Goal: Browse casually: Explore the website without a specific task or goal

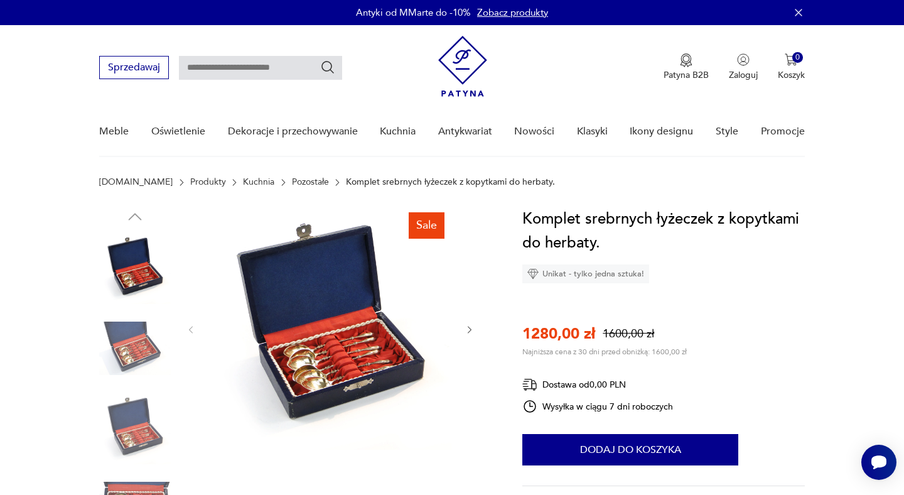
click at [127, 344] on img at bounding box center [135, 349] width 72 height 72
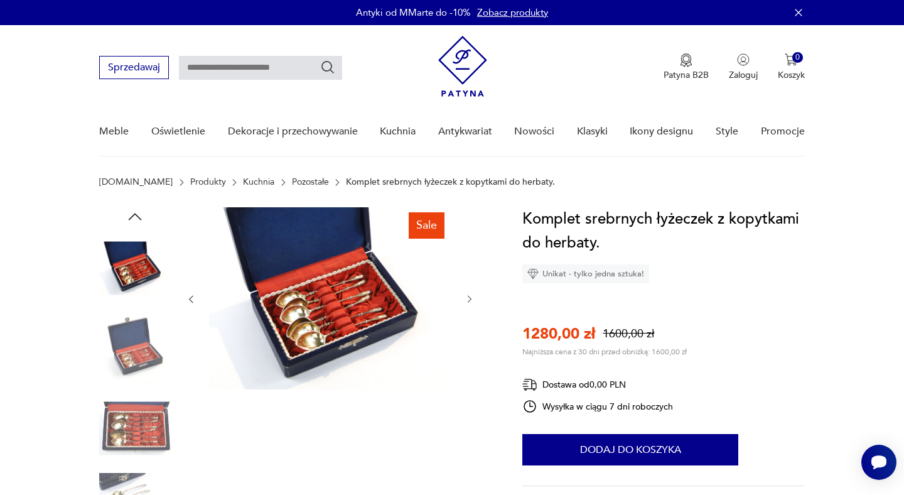
click at [116, 375] on img at bounding box center [135, 349] width 72 height 72
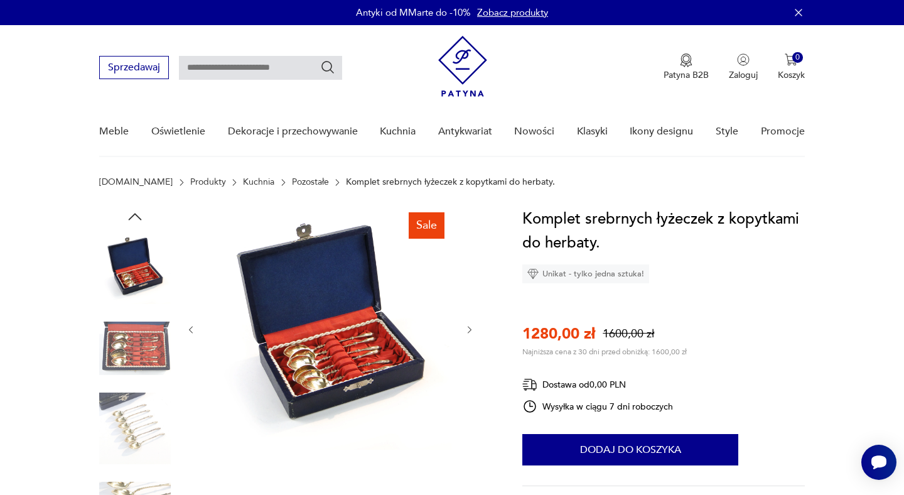
click at [129, 350] on img at bounding box center [135, 349] width 72 height 72
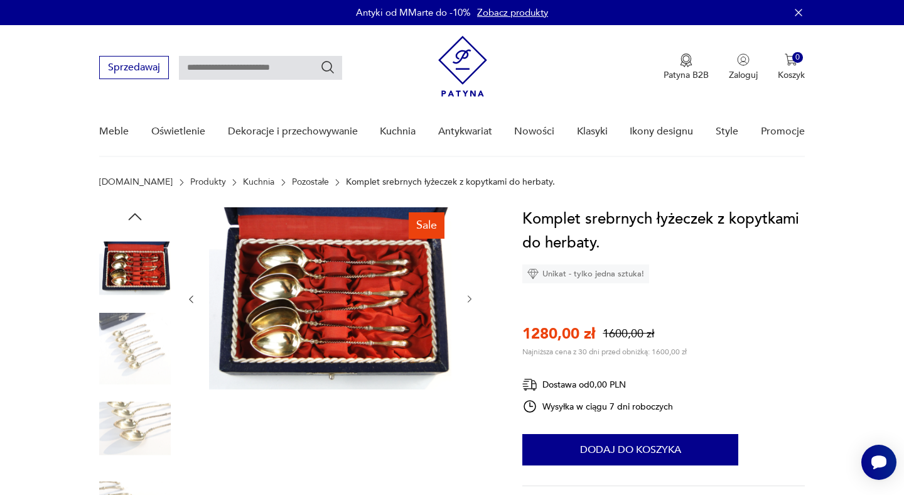
click at [129, 349] on img at bounding box center [135, 349] width 72 height 72
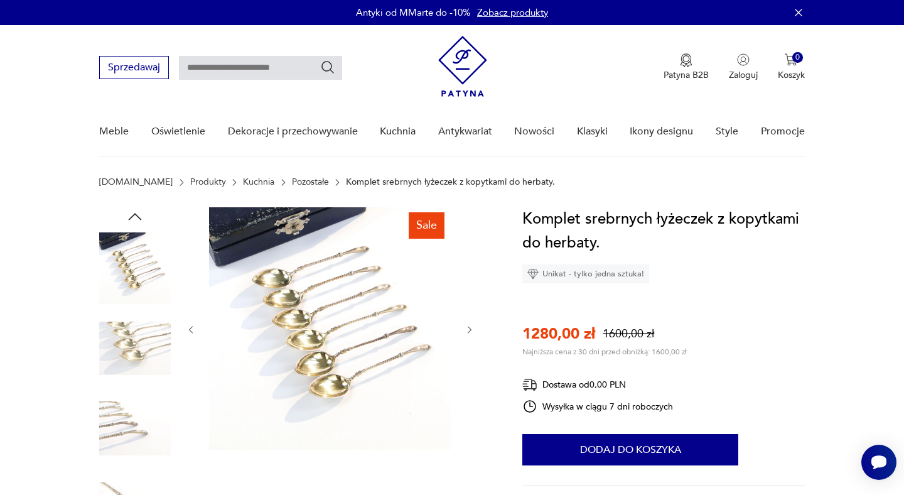
click at [129, 349] on img at bounding box center [135, 349] width 72 height 72
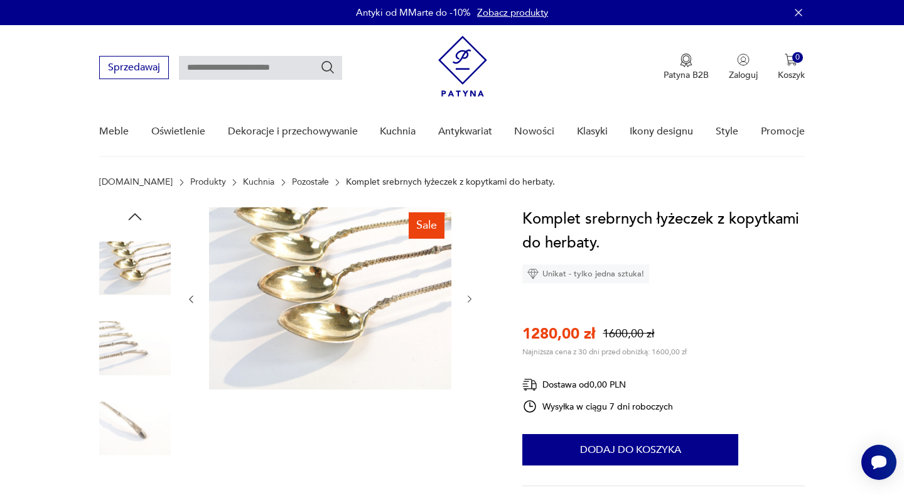
click at [129, 349] on img at bounding box center [135, 349] width 72 height 72
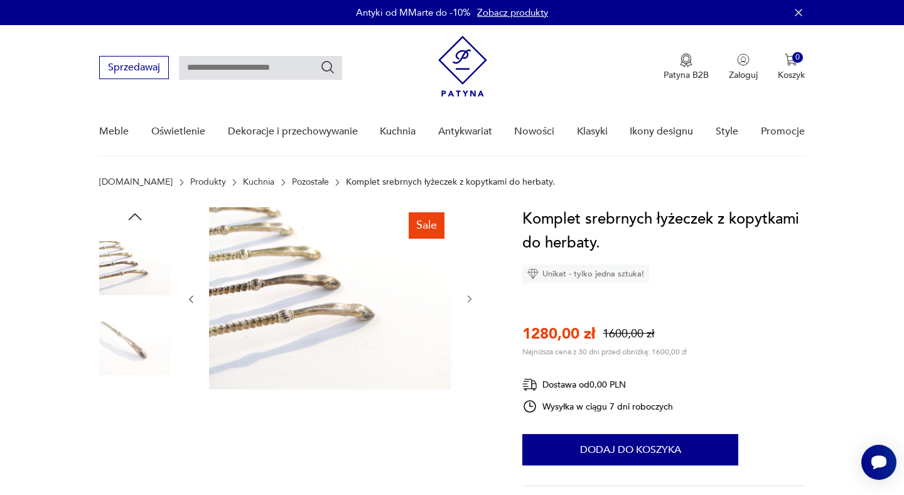
click at [128, 353] on img at bounding box center [135, 349] width 72 height 72
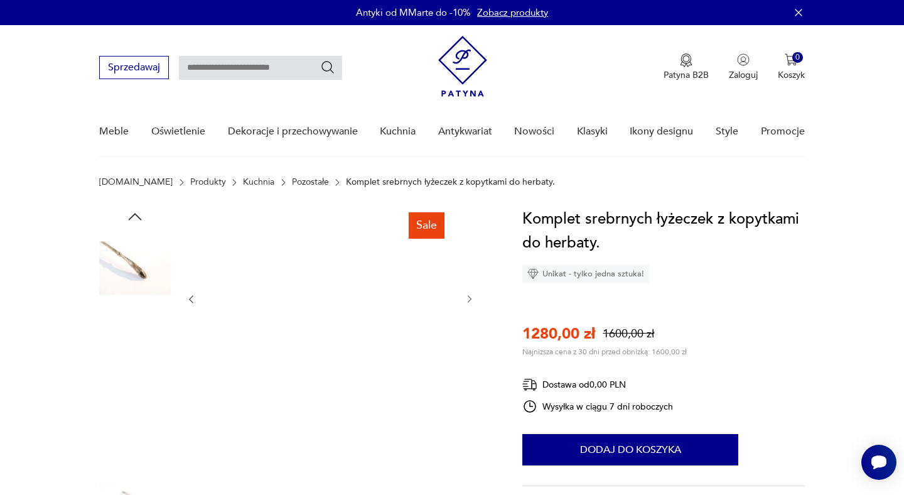
click at [127, 354] on img at bounding box center [135, 349] width 72 height 72
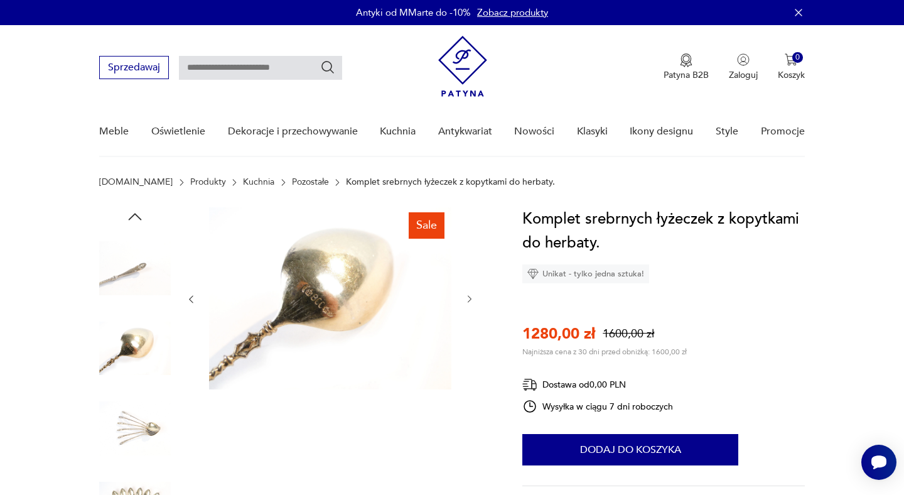
click at [121, 382] on img at bounding box center [135, 349] width 72 height 72
click at [122, 414] on img at bounding box center [135, 429] width 72 height 72
